Goal: Information Seeking & Learning: Learn about a topic

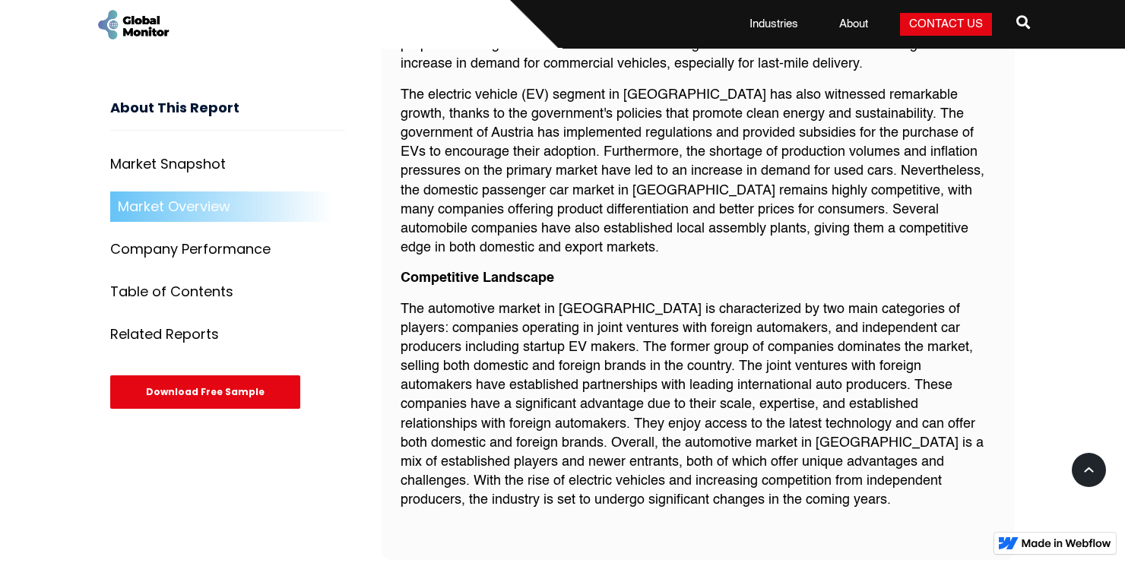
scroll to position [1445, 0]
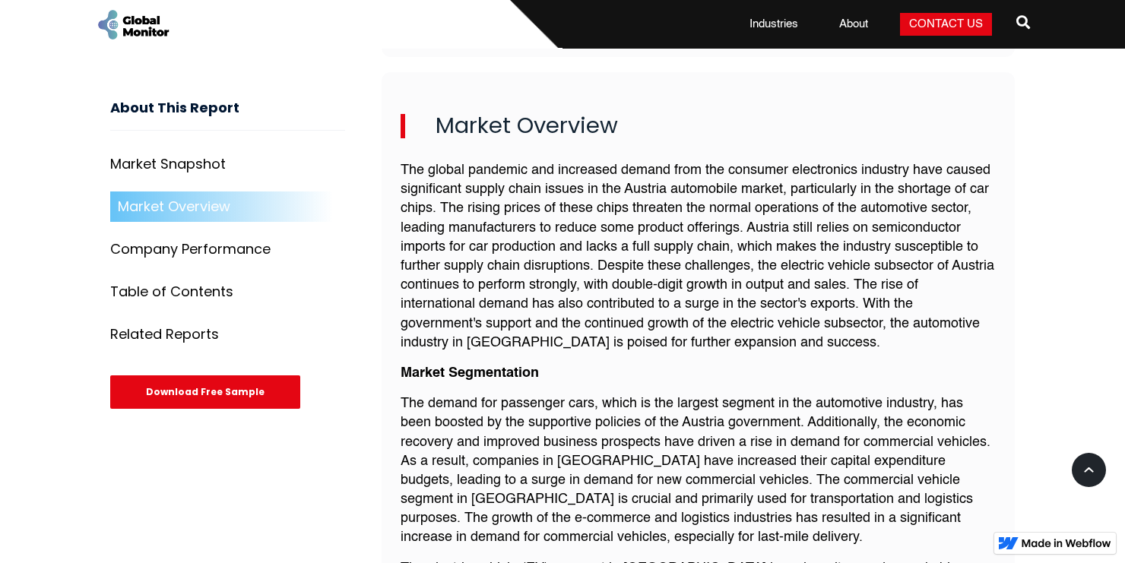
scroll to position [988, 0]
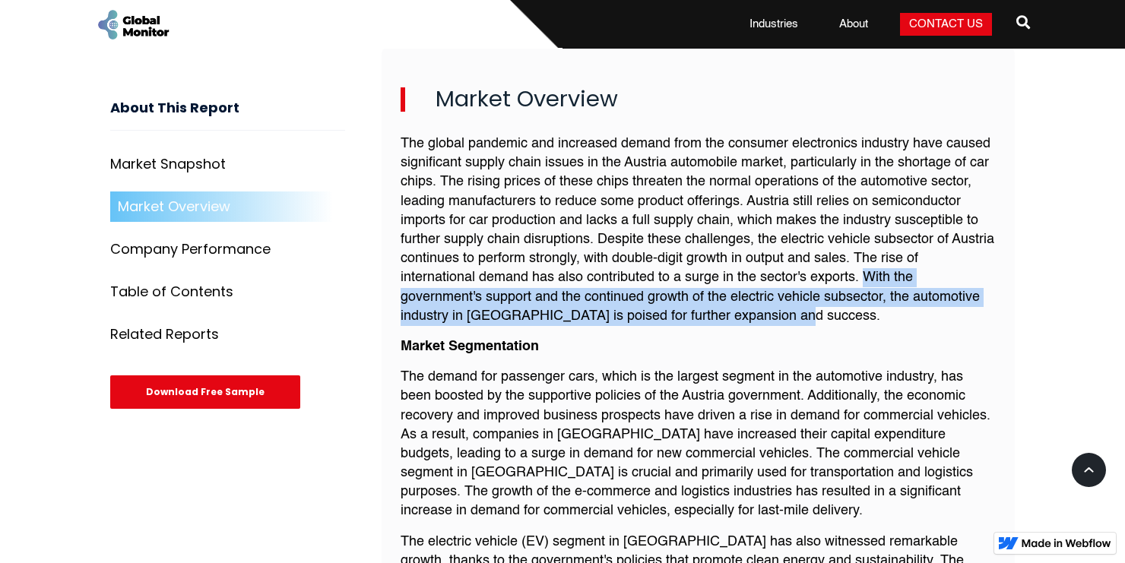
drag, startPoint x: 868, startPoint y: 277, endPoint x: 901, endPoint y: 315, distance: 50.1
click at [901, 315] on p "The global pandemic and increased demand from the consumer electronics industry…" at bounding box center [698, 231] width 595 height 192
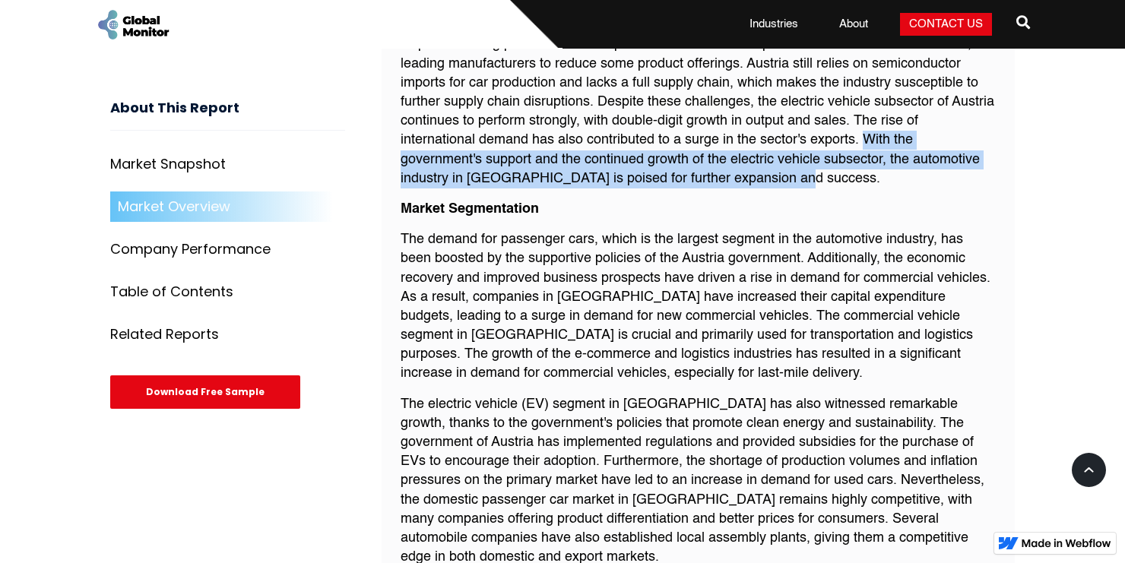
scroll to position [1141, 0]
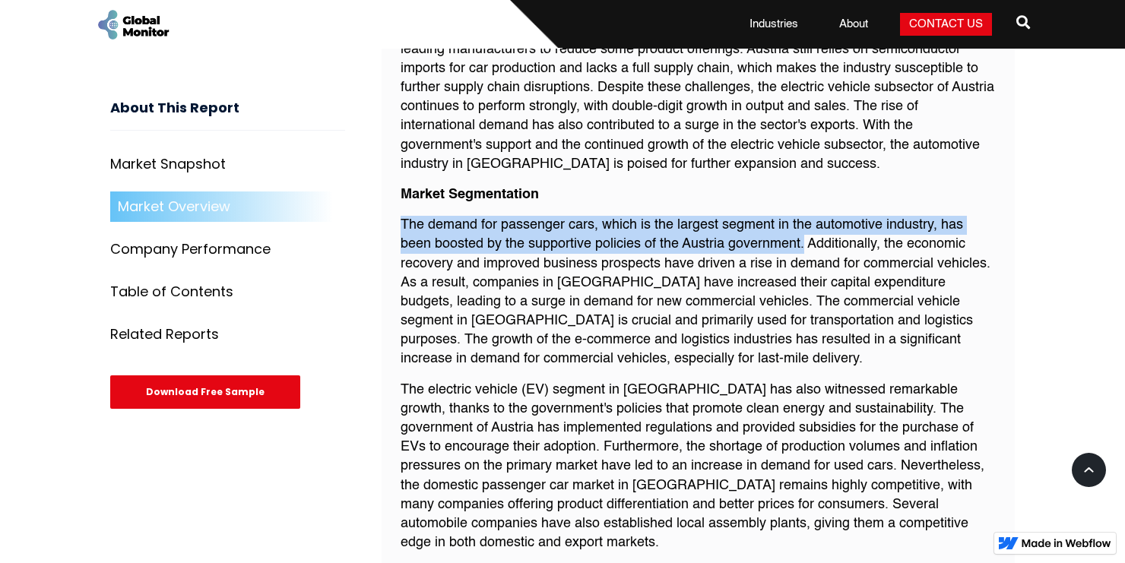
drag, startPoint x: 405, startPoint y: 224, endPoint x: 805, endPoint y: 243, distance: 401.2
click at [805, 243] on p "The demand for passenger cars, which is the largest segment in the automotive i…" at bounding box center [698, 293] width 595 height 154
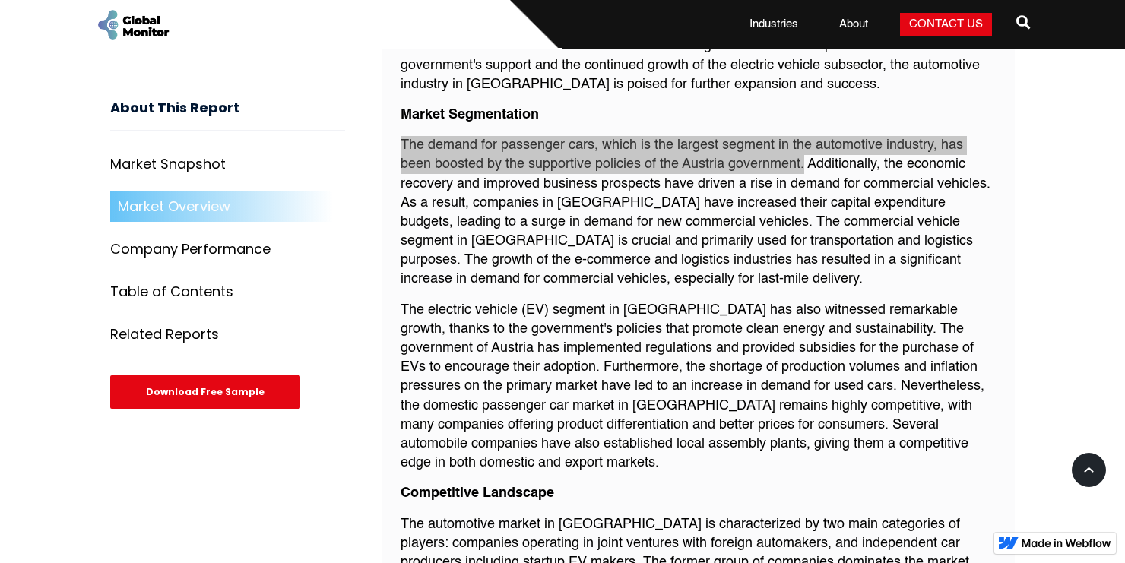
scroll to position [1293, 0]
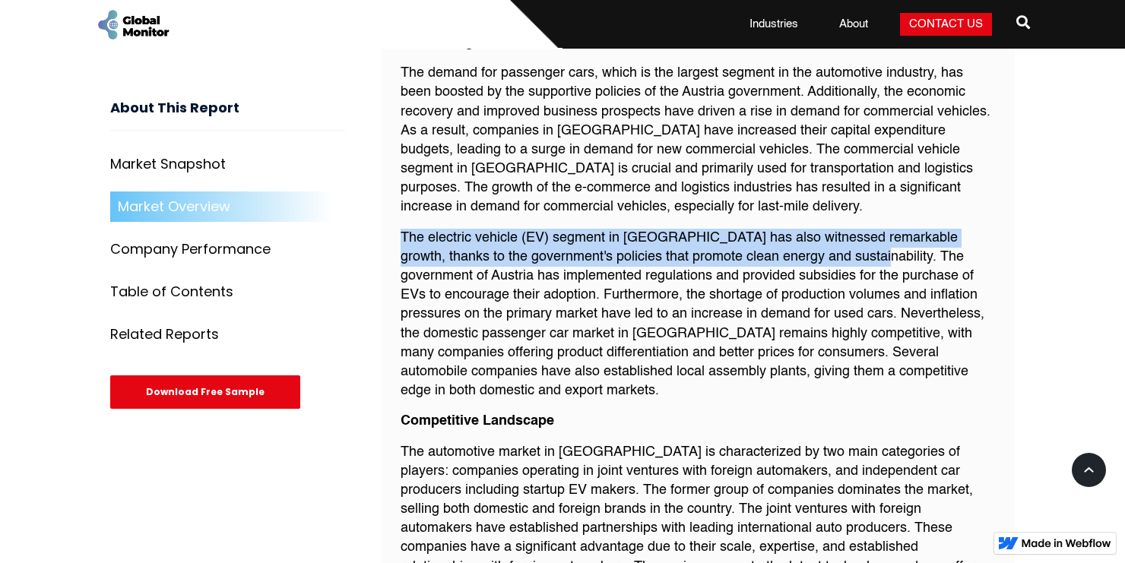
drag, startPoint x: 404, startPoint y: 233, endPoint x: 808, endPoint y: 259, distance: 405.3
click at [808, 259] on p "The electric vehicle (EV) segment in [GEOGRAPHIC_DATA] has also witnessed remar…" at bounding box center [698, 315] width 595 height 173
click at [813, 261] on p "The electric vehicle (EV) segment in [GEOGRAPHIC_DATA] has also witnessed remar…" at bounding box center [698, 315] width 595 height 173
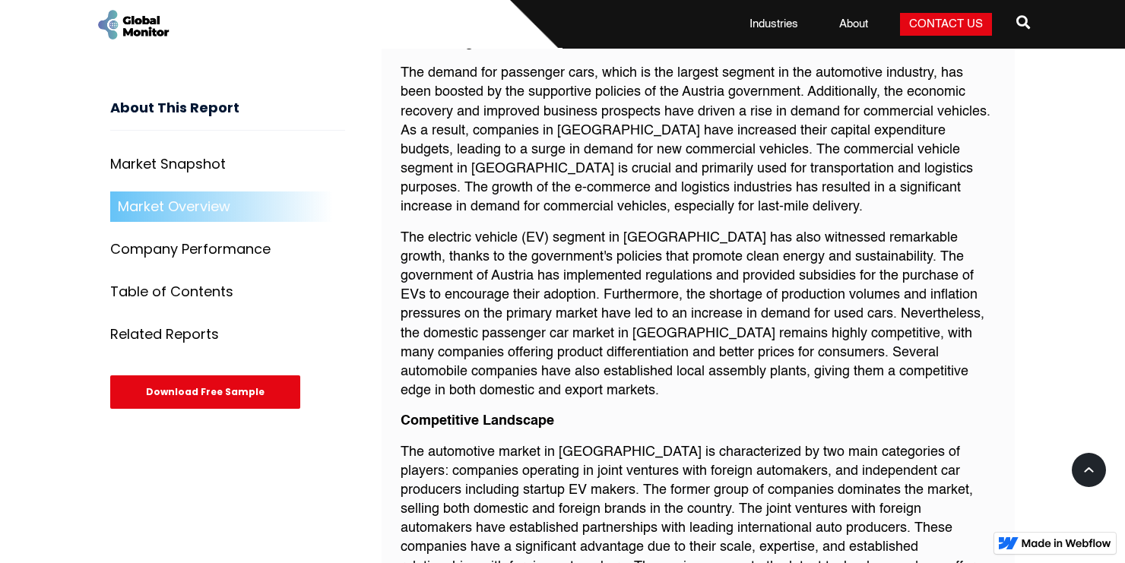
click at [816, 279] on p "The electric vehicle (EV) segment in [GEOGRAPHIC_DATA] has also witnessed remar…" at bounding box center [698, 315] width 595 height 173
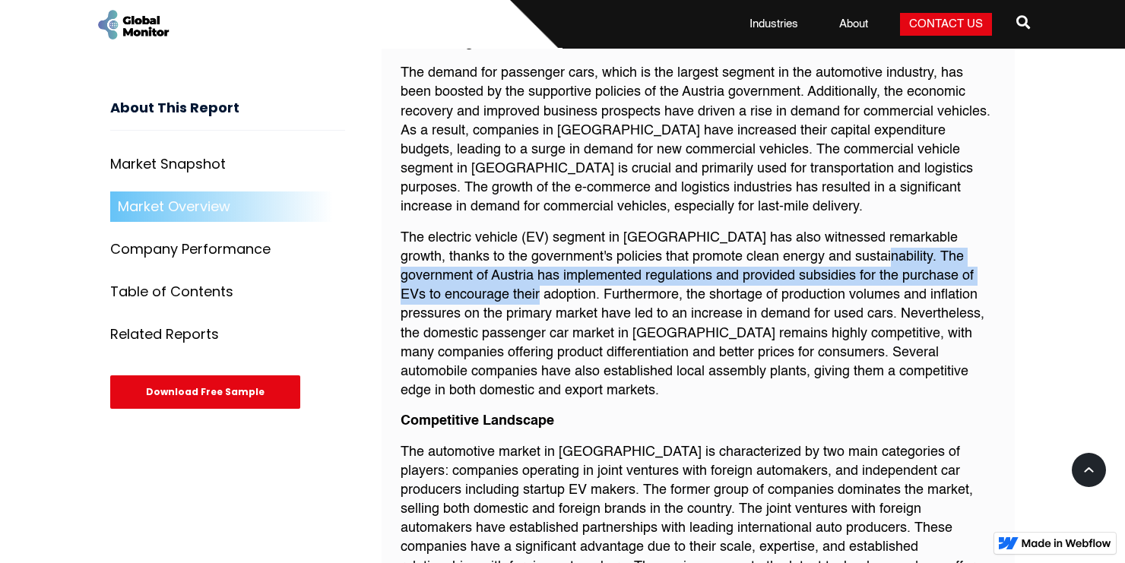
drag, startPoint x: 814, startPoint y: 258, endPoint x: 458, endPoint y: 297, distance: 357.2
click at [458, 297] on p "The electric vehicle (EV) segment in [GEOGRAPHIC_DATA] has also witnessed remar…" at bounding box center [698, 315] width 595 height 173
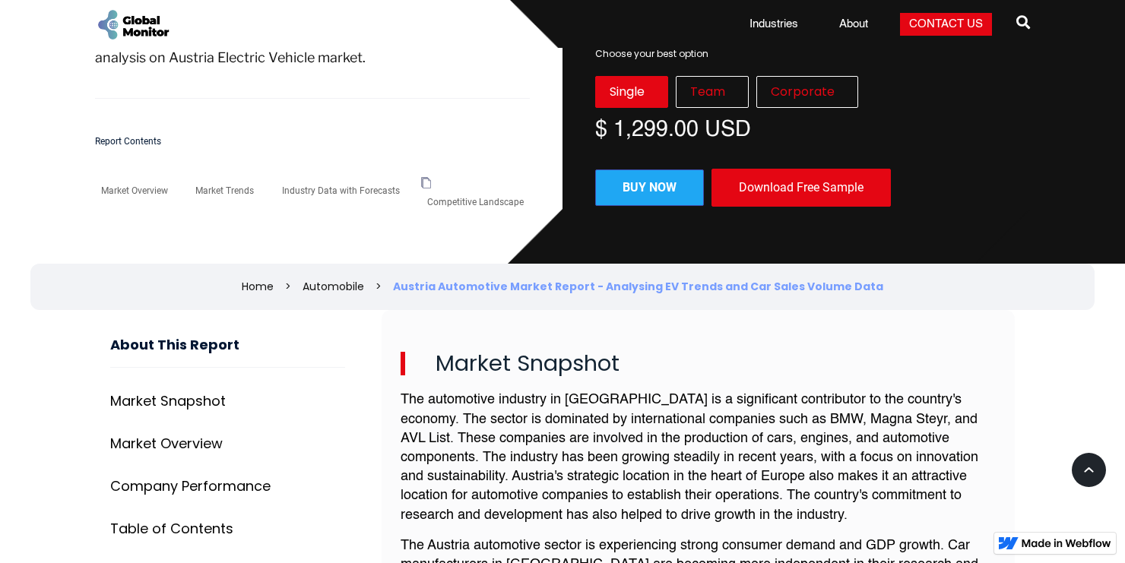
scroll to position [456, 0]
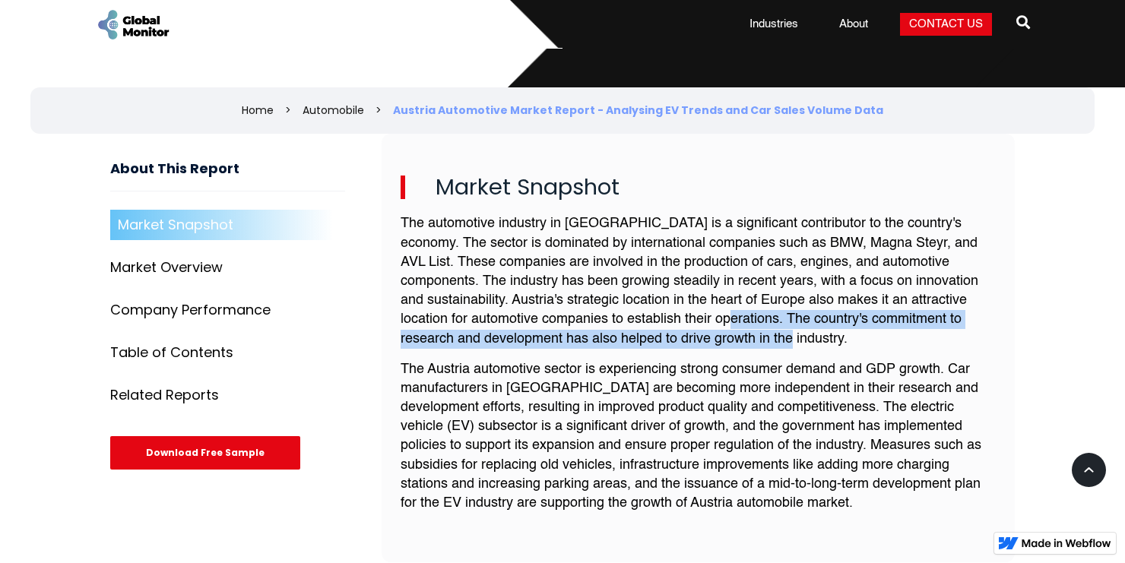
drag, startPoint x: 719, startPoint y: 319, endPoint x: 805, endPoint y: 334, distance: 88.0
click at [805, 334] on p "The automotive industry in [GEOGRAPHIC_DATA] is a significant contributor to th…" at bounding box center [698, 281] width 595 height 134
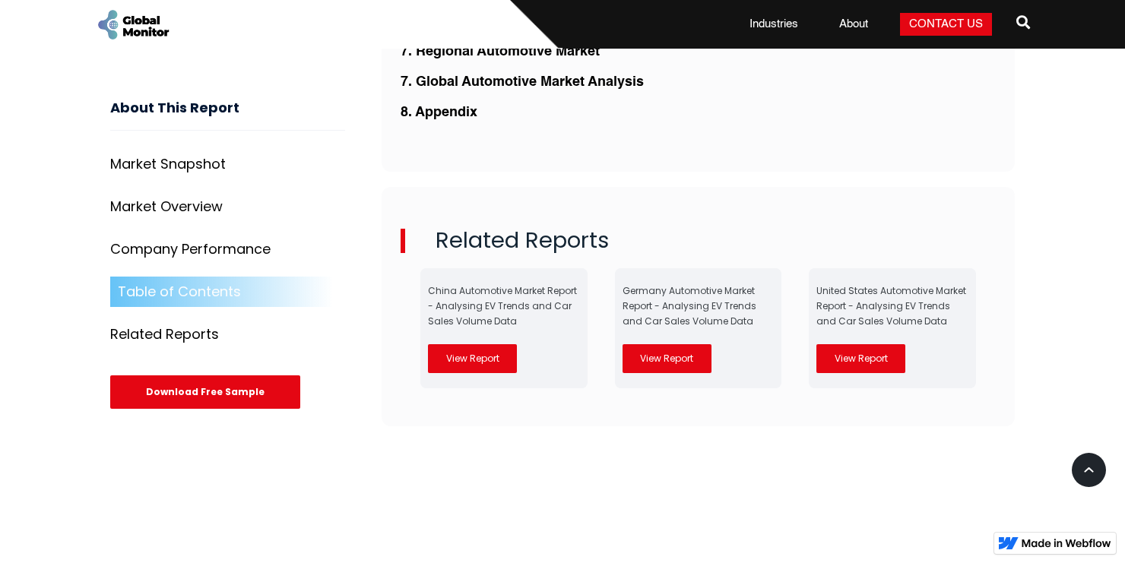
scroll to position [3422, 0]
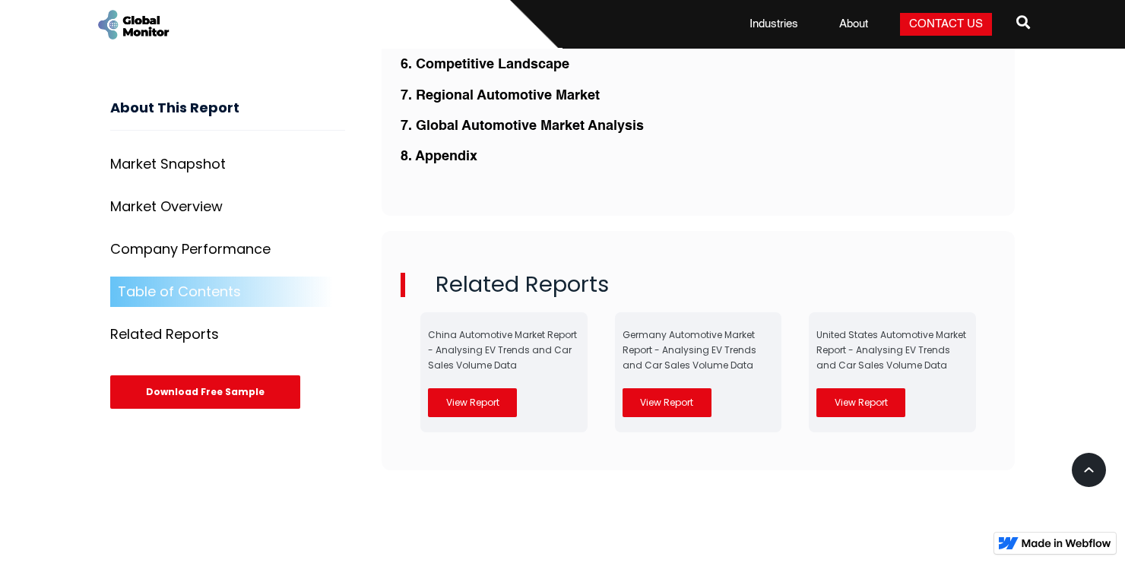
drag, startPoint x: 468, startPoint y: 270, endPoint x: 468, endPoint y: 286, distance: 16.0
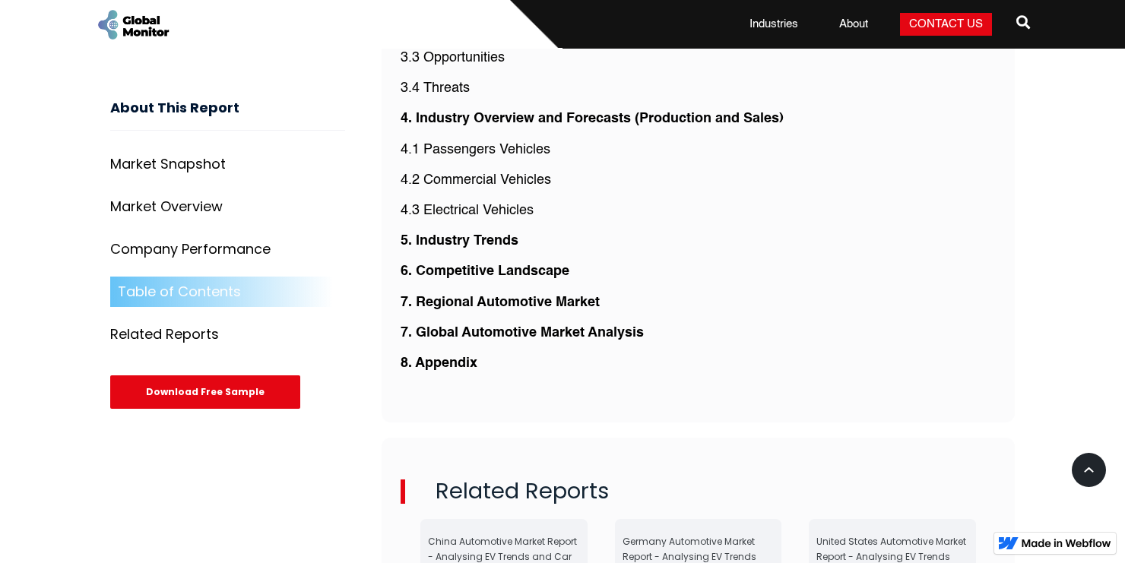
scroll to position [3193, 0]
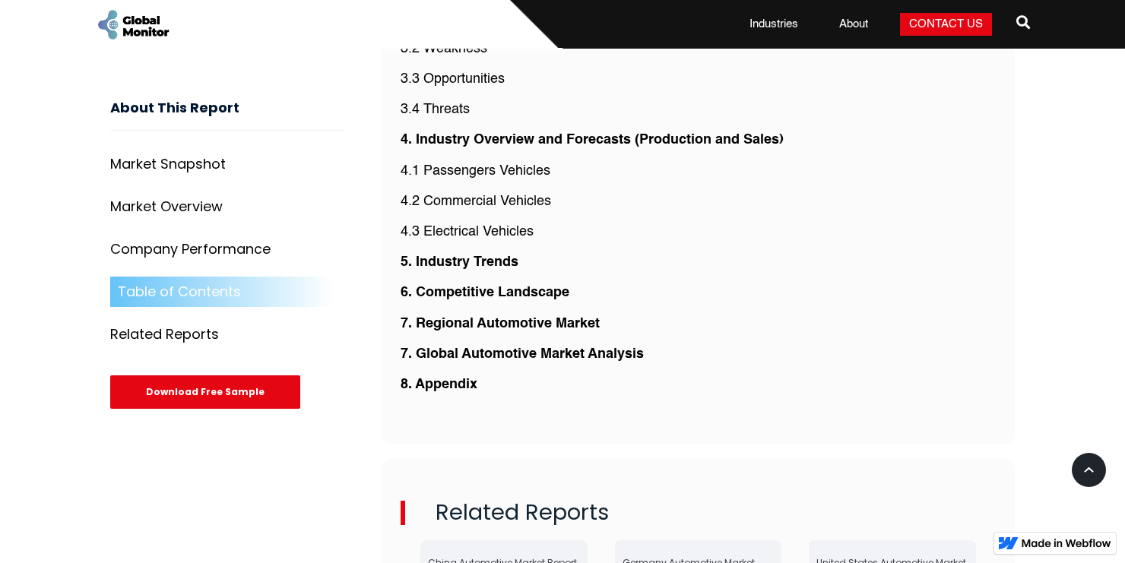
click at [479, 303] on div "1. Research Methodology and Scope 2. Market Overview 3. SWOT Analysis of Infras…" at bounding box center [698, 158] width 595 height 497
drag, startPoint x: 512, startPoint y: 376, endPoint x: 473, endPoint y: 380, distance: 39.8
click at [512, 28] on p "3.1 Strengths" at bounding box center [698, 18] width 595 height 19
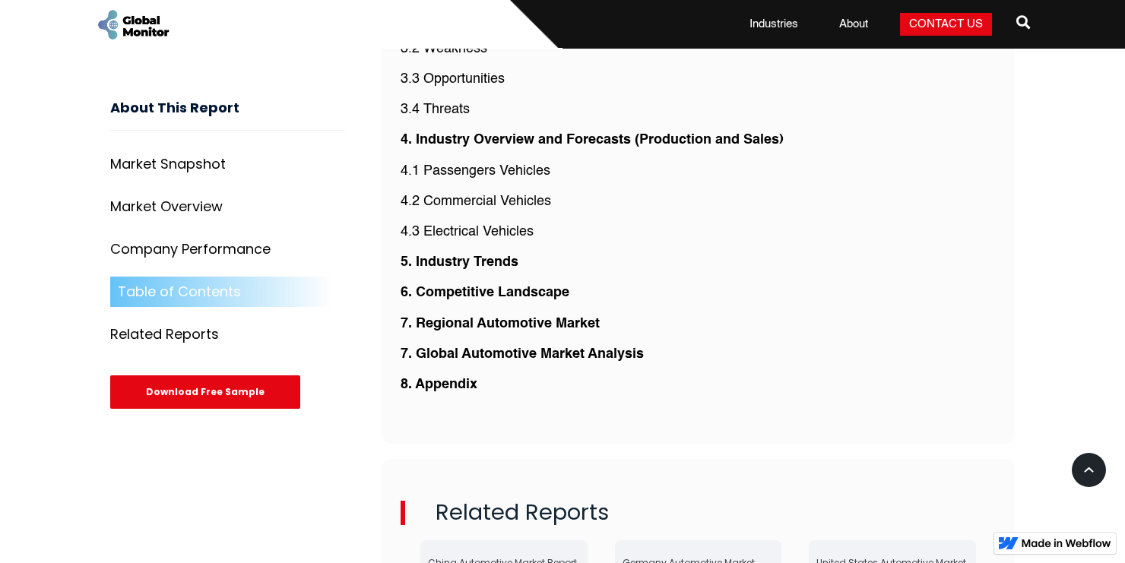
click at [473, 28] on p "3.1 Strengths" at bounding box center [698, 18] width 595 height 19
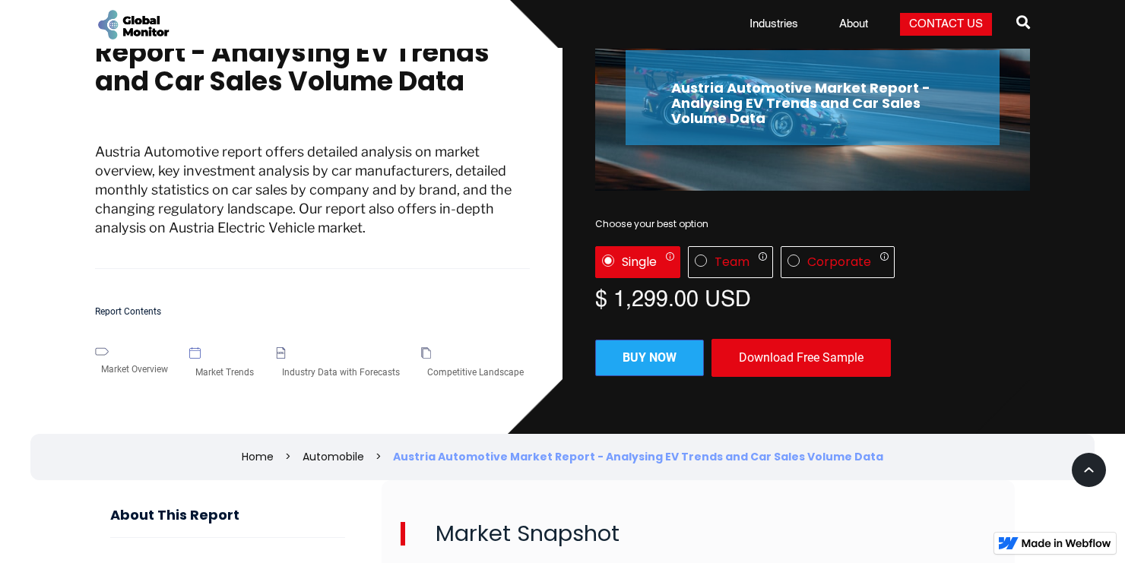
scroll to position [76, 0]
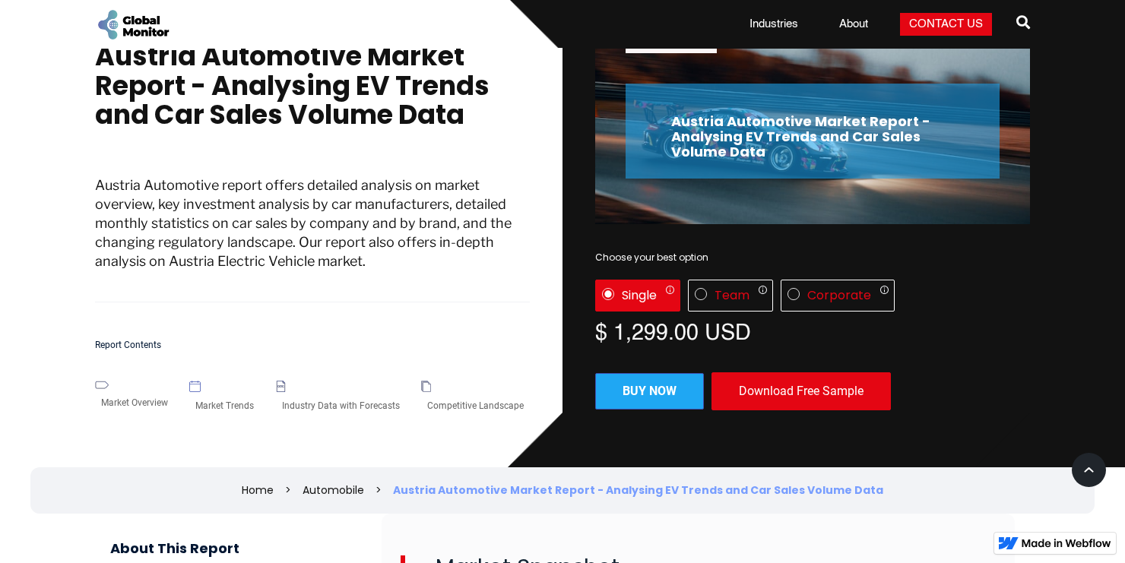
click at [122, 402] on div "Market Overview" at bounding box center [134, 402] width 79 height 27
click at [106, 379] on div "Austria Automotive Market Report - Analysing EV Trends and Car Sales Volume Dat…" at bounding box center [329, 219] width 468 height 495
click at [196, 386] on img at bounding box center [194, 386] width 11 height 11
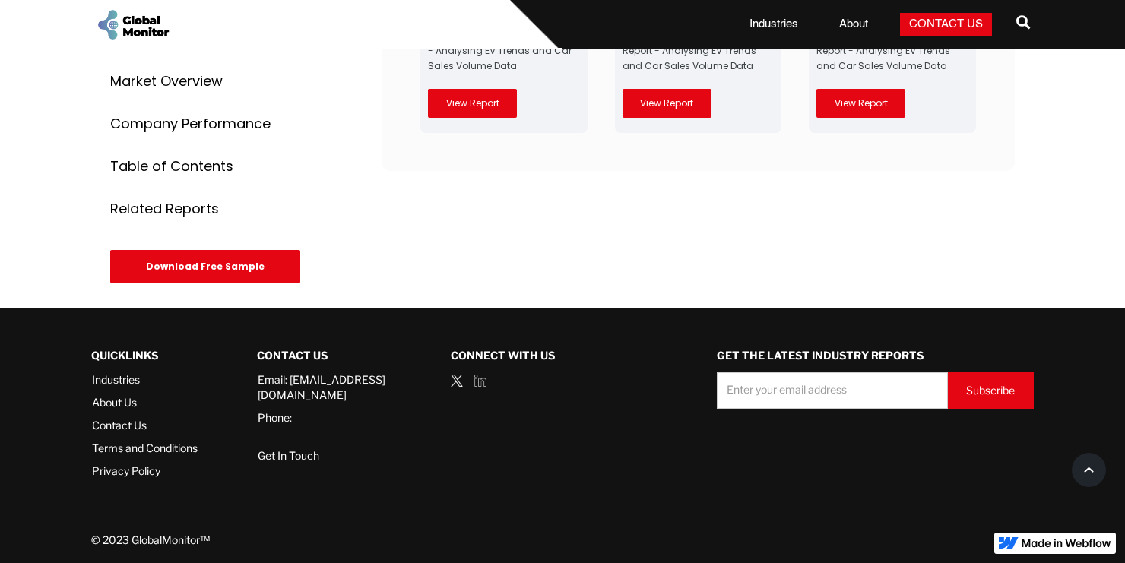
scroll to position [3625, 0]
